Goal: Entertainment & Leisure: Consume media (video, audio)

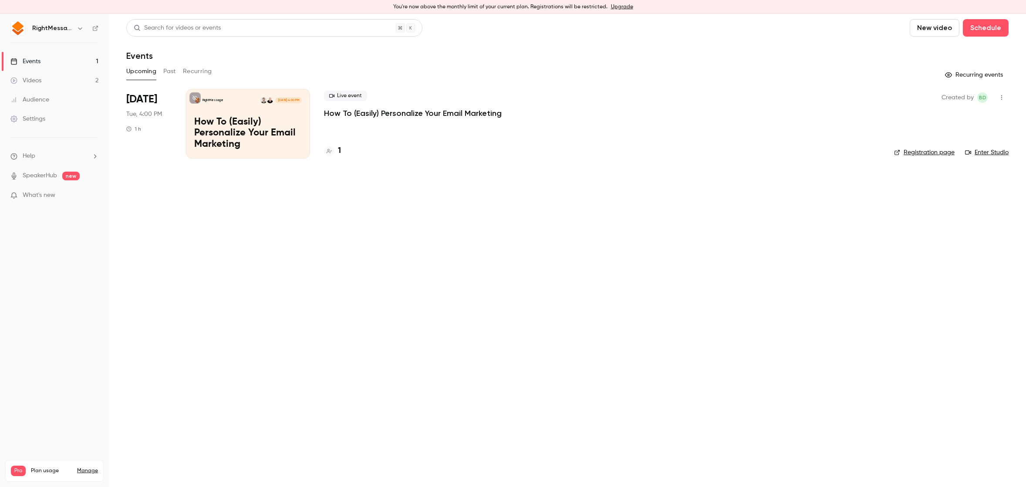
click at [172, 70] on button "Past" at bounding box center [169, 71] width 13 height 14
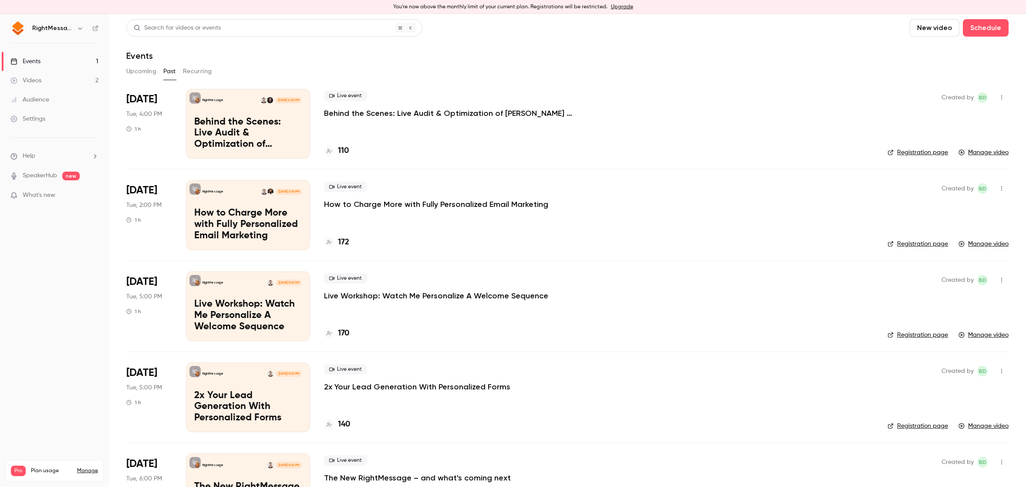
click at [413, 113] on p "Behind the Scenes: Live Audit & Optimization of [PERSON_NAME] Email Personaliza…" at bounding box center [454, 113] width 261 height 10
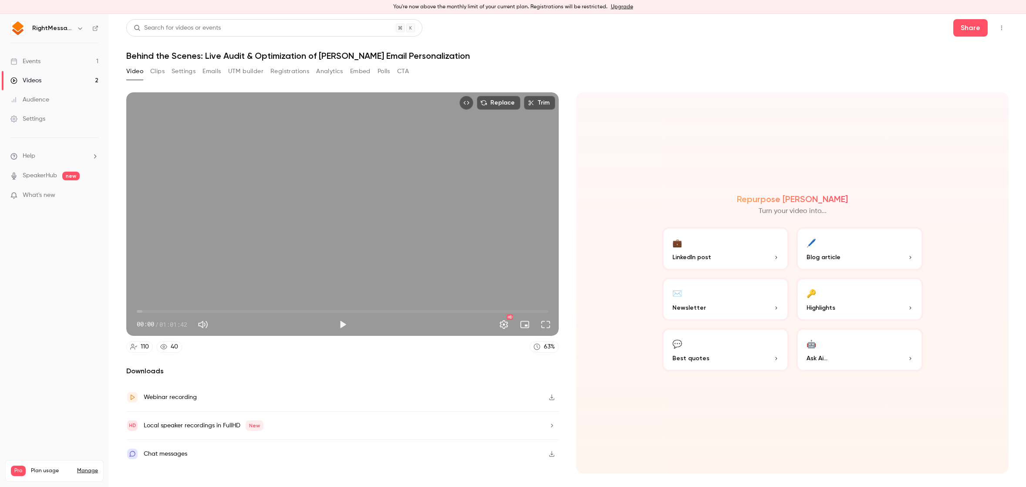
click at [555, 398] on icon "button" at bounding box center [552, 397] width 7 height 6
click at [686, 73] on div "Video Clips Settings Emails UTM builder Registrations Analytics Embed Polls CTA" at bounding box center [567, 72] width 883 height 17
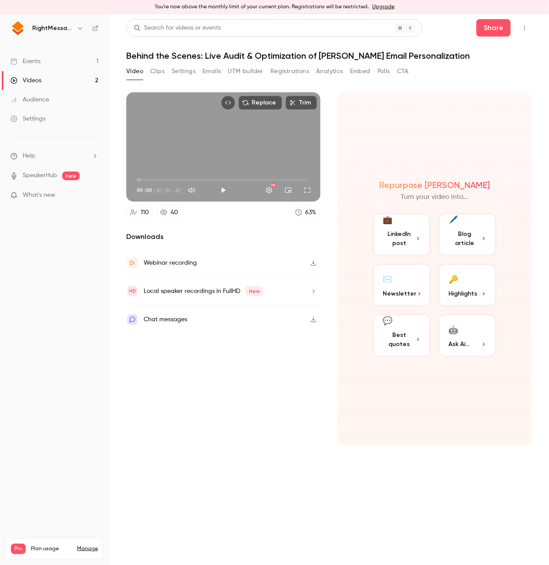
click at [417, 102] on div "Repurpose Ai Turn your video into... 💼 LinkedIn post 🖊️ Blog article ✉️ Newslet…" at bounding box center [435, 268] width 194 height 353
